Goal: Information Seeking & Learning: Check status

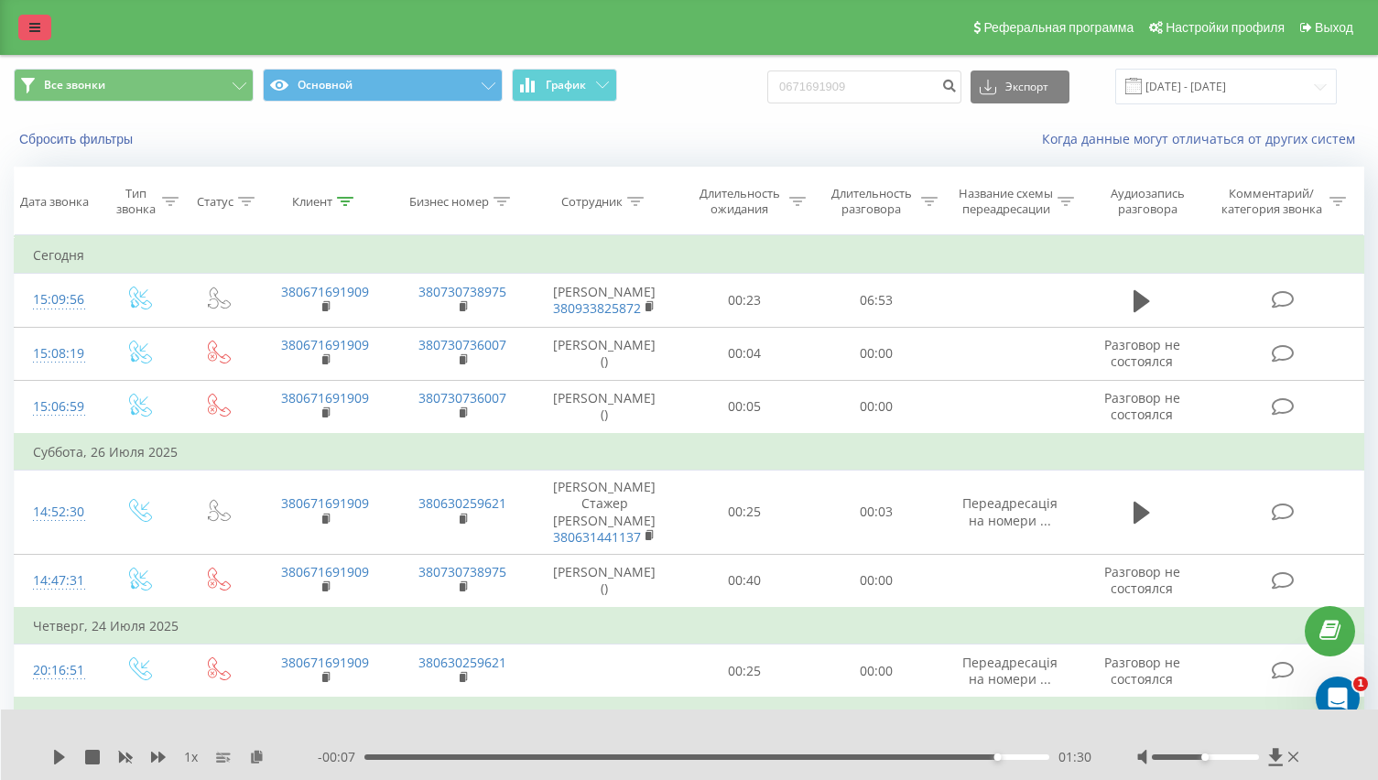
click at [38, 27] on icon at bounding box center [34, 27] width 11 height 13
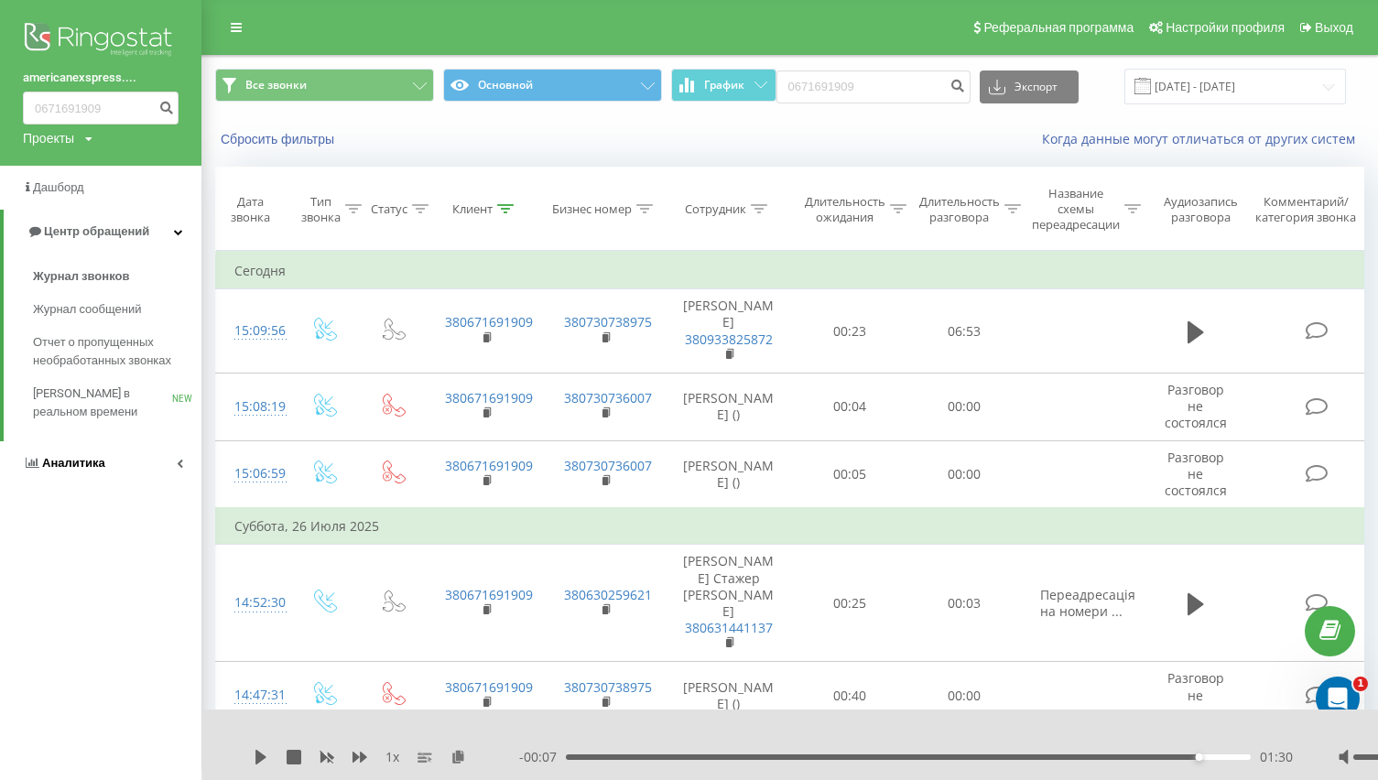
click at [87, 467] on span "Аналитика" at bounding box center [73, 463] width 63 height 14
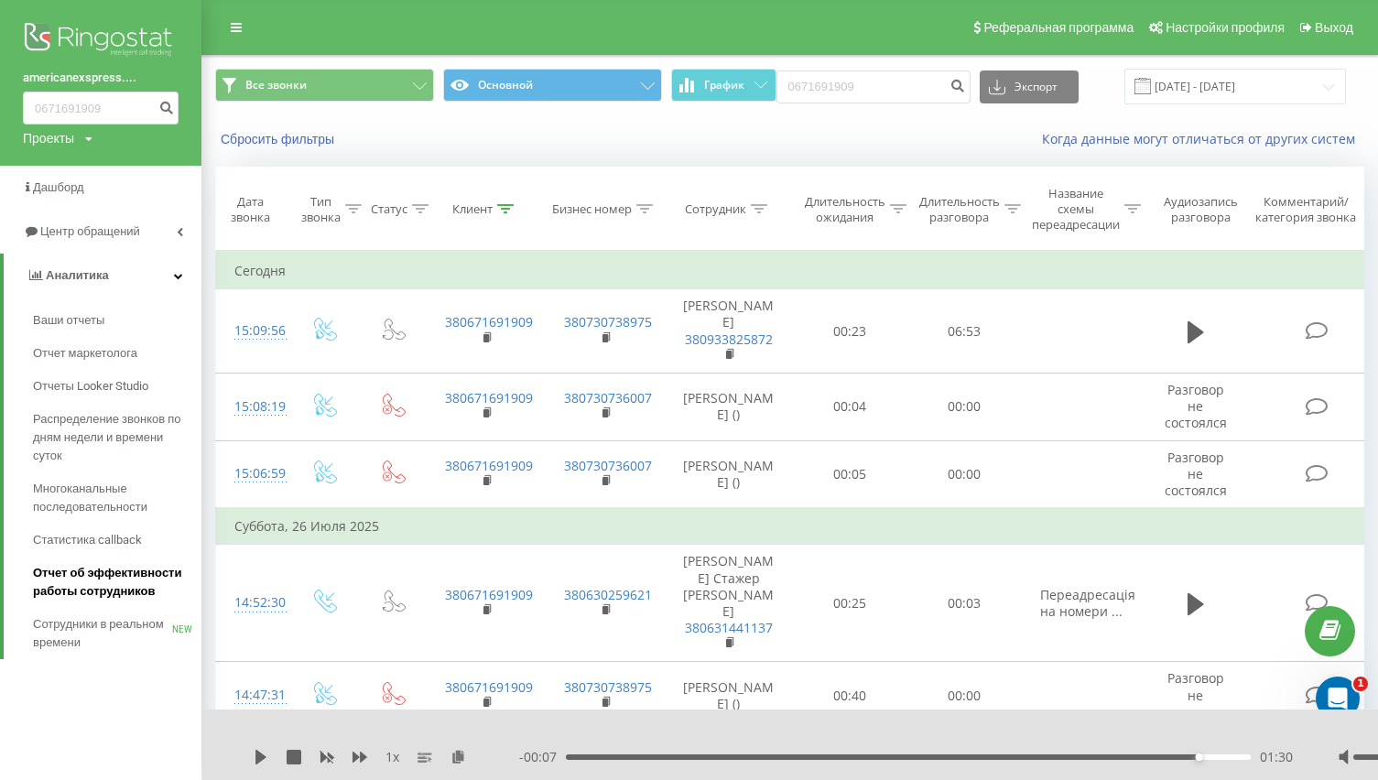
click at [82, 572] on span "Отчет об эффективности работы сотрудников" at bounding box center [112, 582] width 159 height 37
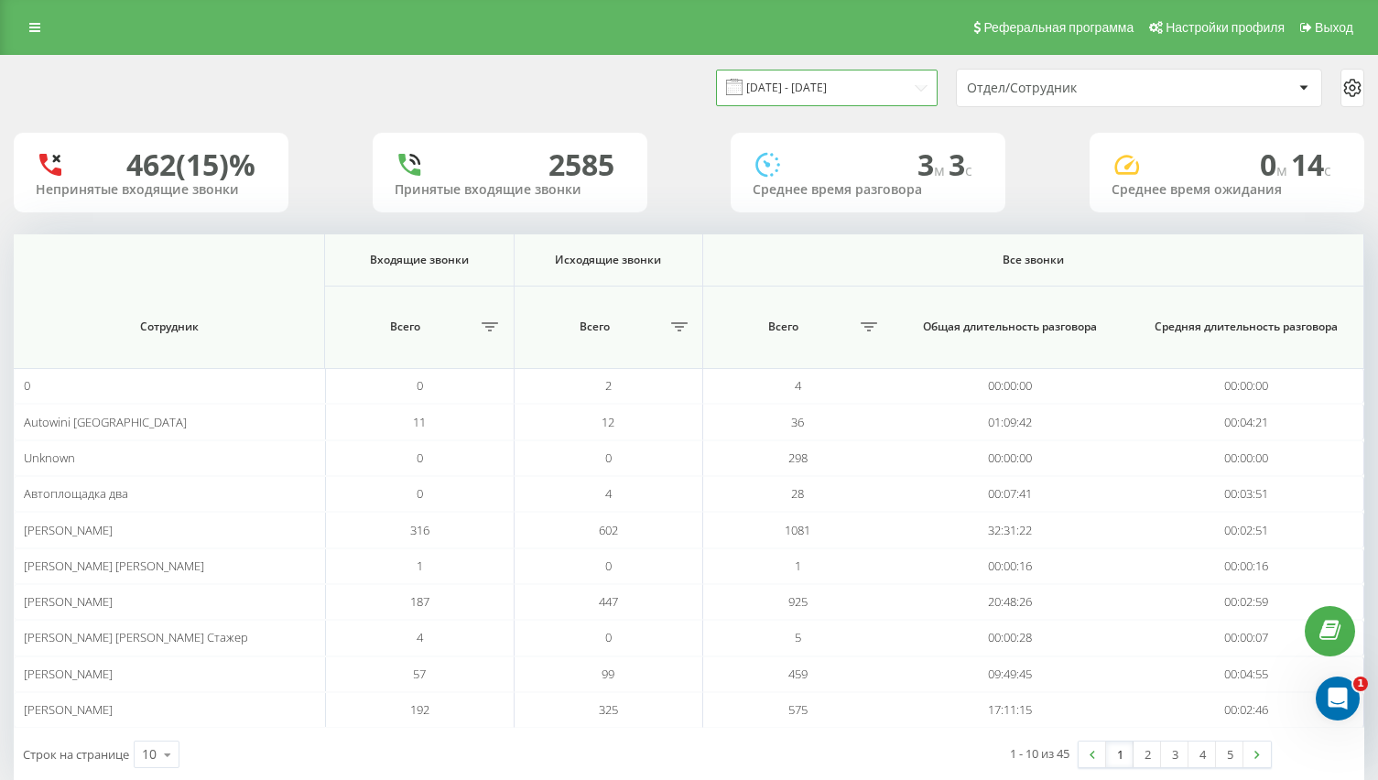
click at [876, 90] on input "[DATE] - [DATE]" at bounding box center [827, 88] width 222 height 36
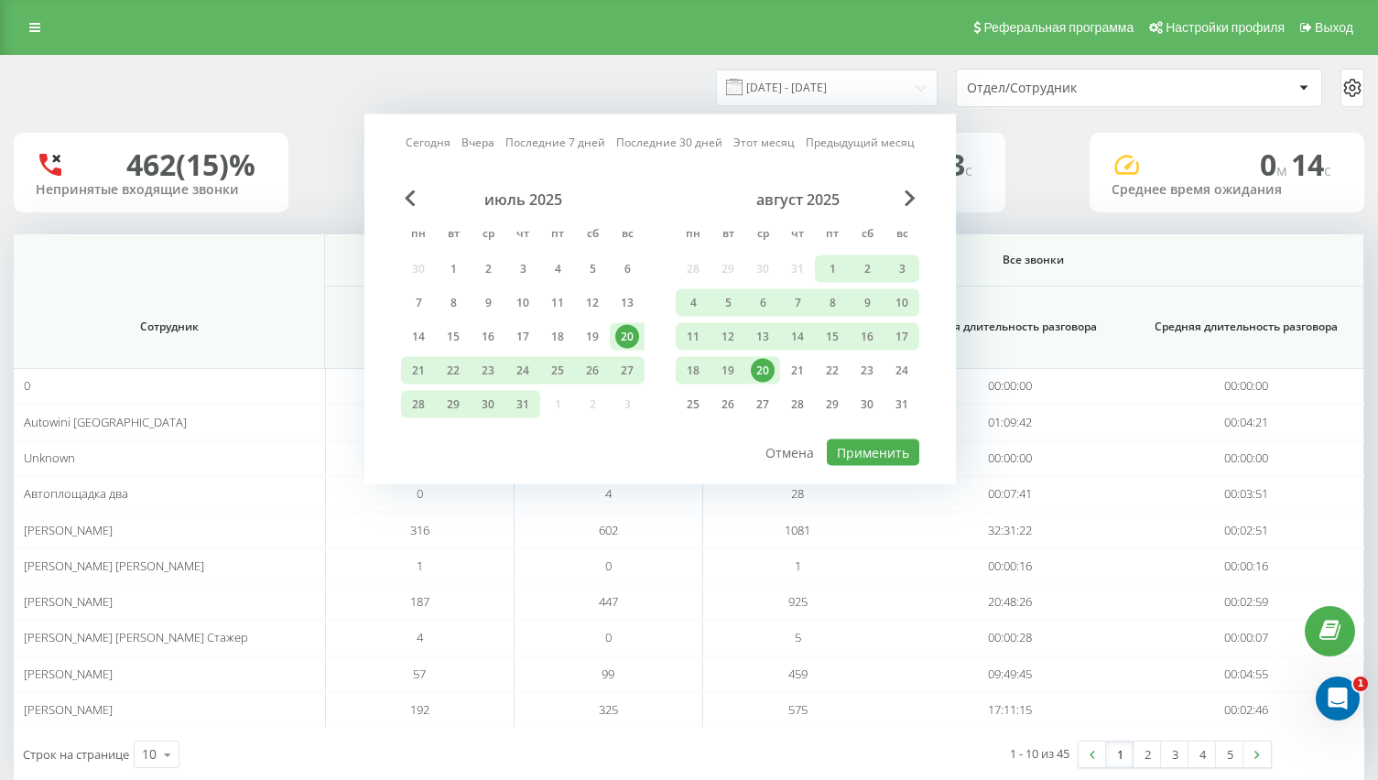
click at [758, 365] on div "20" at bounding box center [763, 371] width 24 height 24
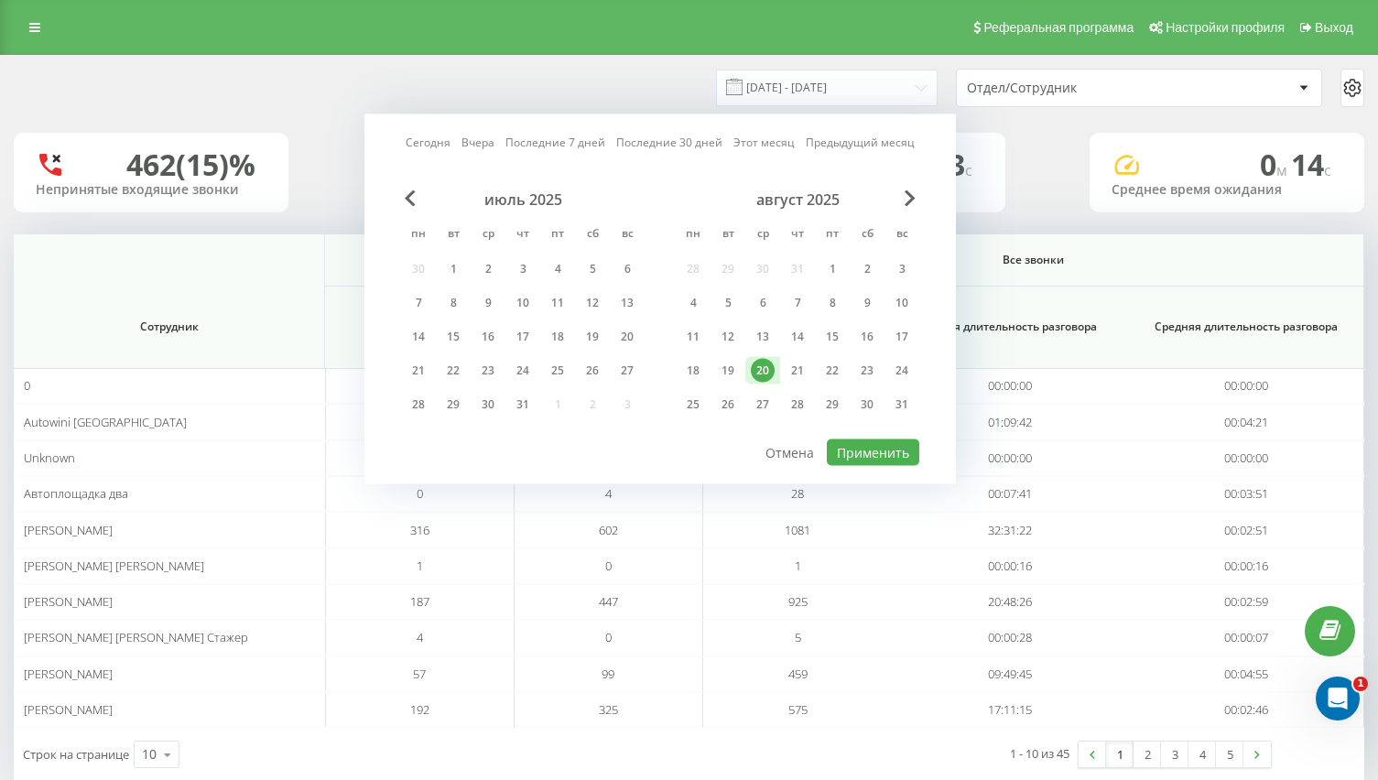
click at [764, 369] on div "20" at bounding box center [763, 371] width 24 height 24
click at [861, 442] on button "Применить" at bounding box center [873, 453] width 93 height 27
type input "[DATE] - [DATE]"
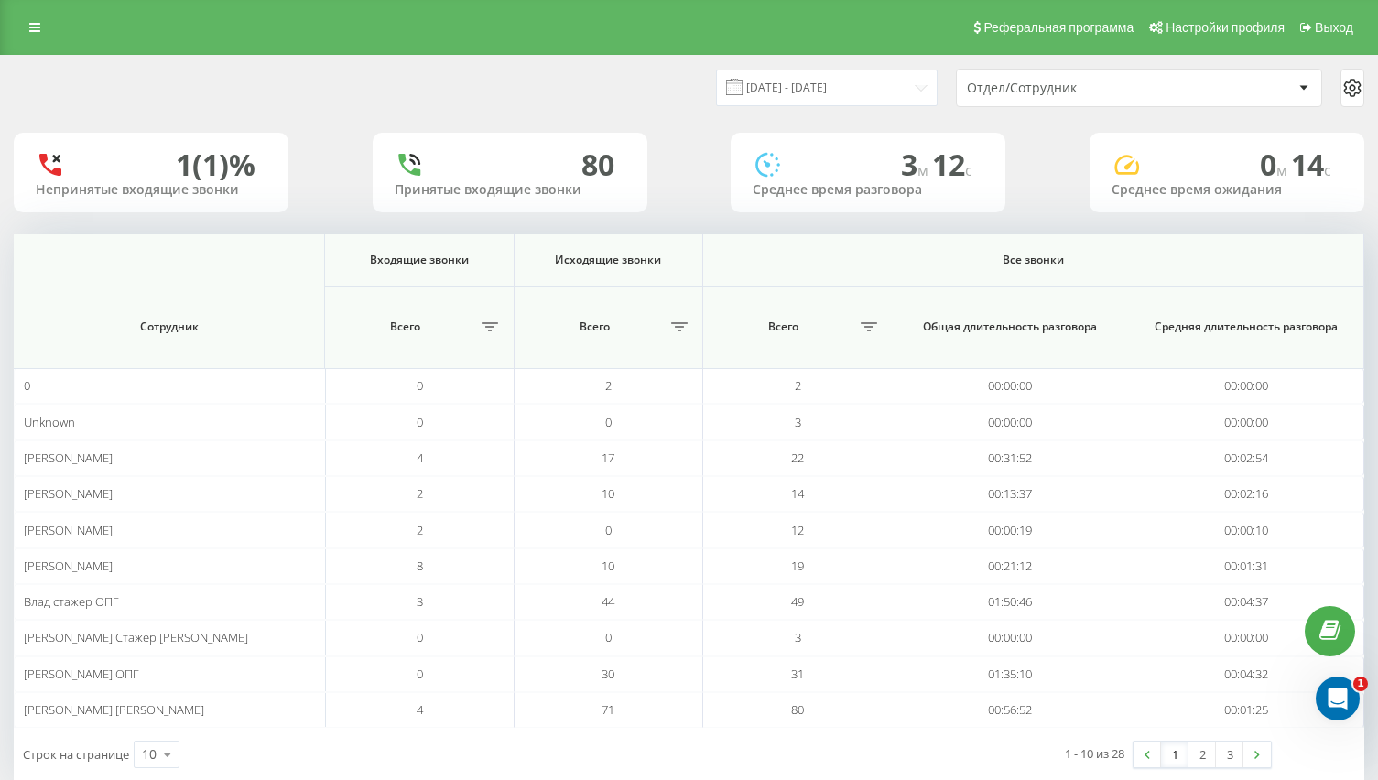
drag, startPoint x: 1059, startPoint y: 179, endPoint x: 1043, endPoint y: 283, distance: 105.6
click at [1058, 179] on div "1 (1)% Непринятые входящие звонки 80 Принятые входящие звонки 3 м 12 c Среднее …" at bounding box center [689, 173] width 1351 height 80
